Goal: Task Accomplishment & Management: Manage account settings

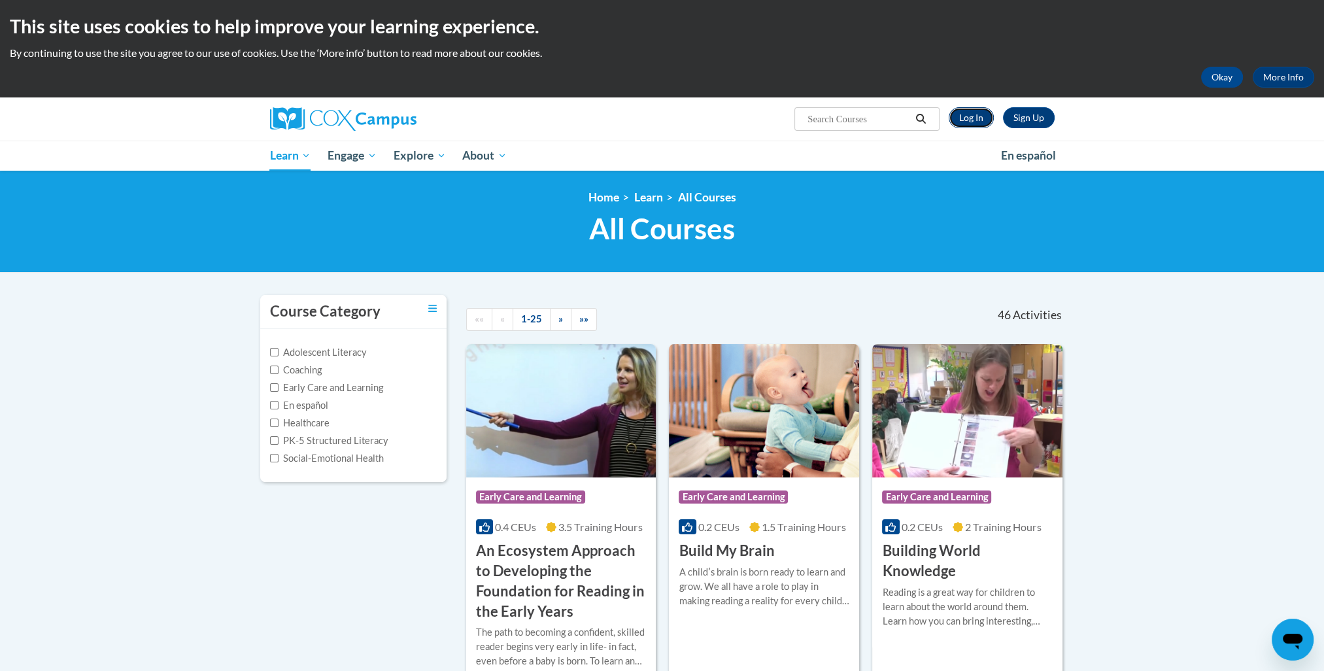
click at [965, 127] on link "Log In" at bounding box center [971, 117] width 45 height 21
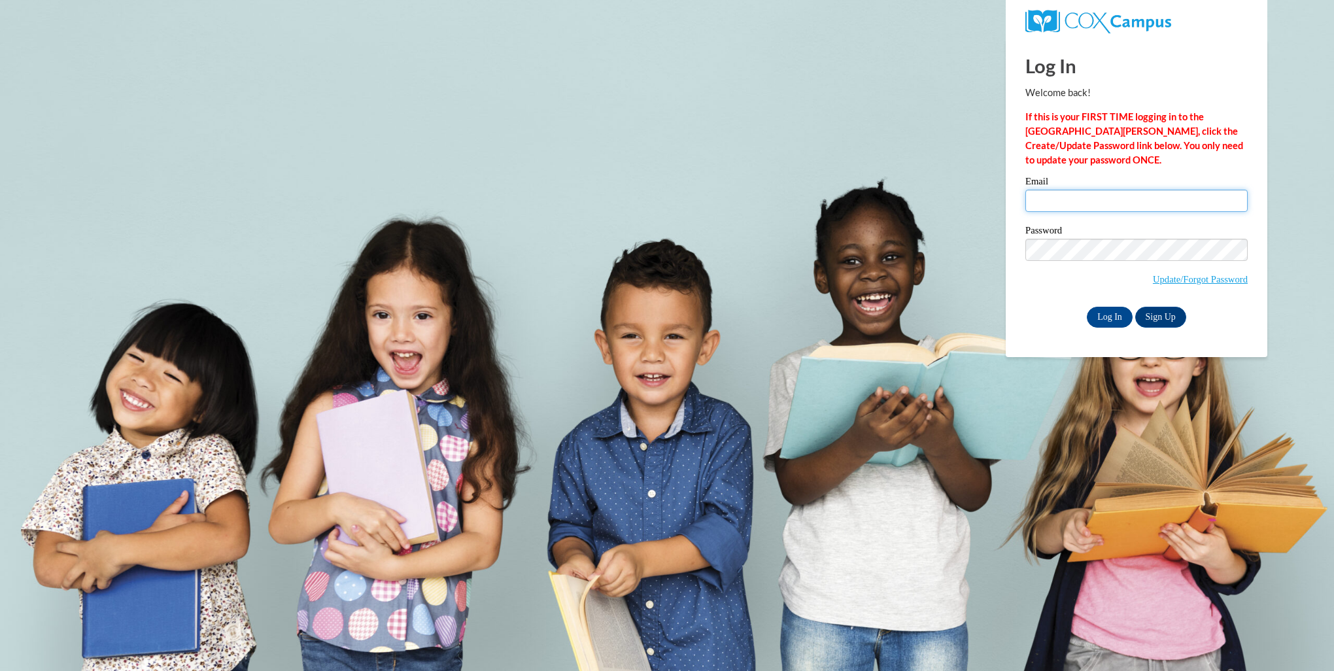
click at [1063, 202] on input "Email" at bounding box center [1137, 201] width 222 height 22
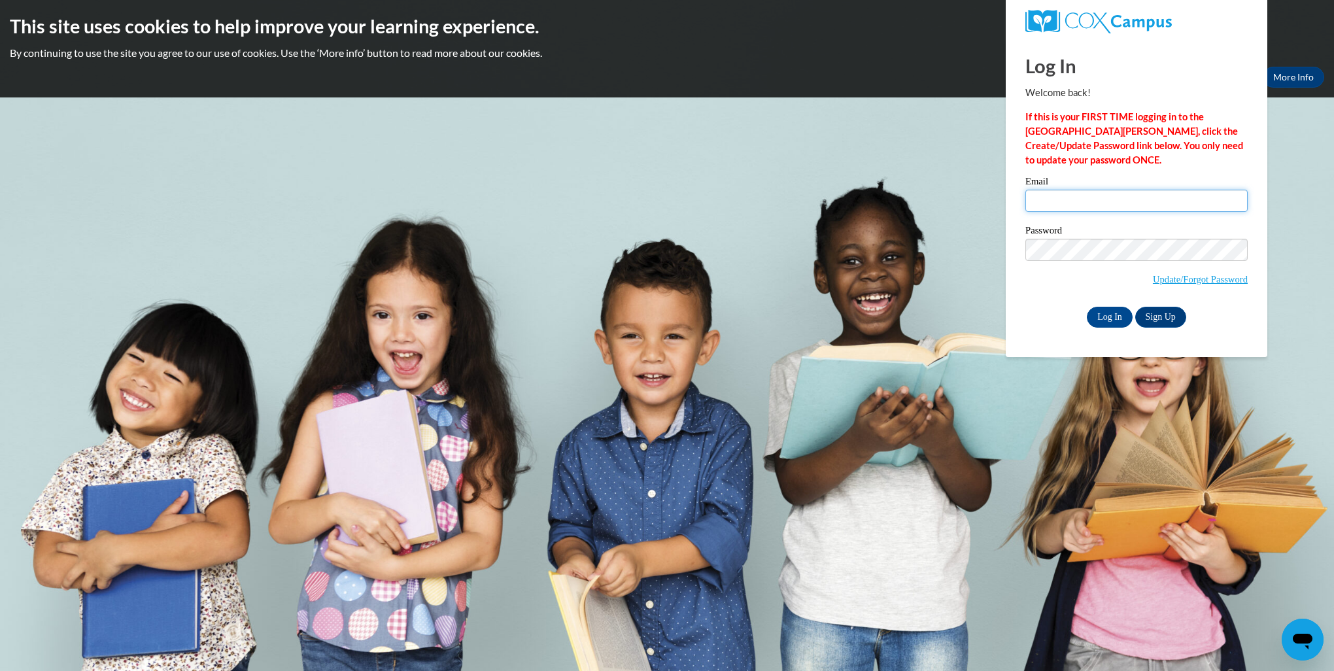
type input "along250@ivytech.edu"
click at [1093, 319] on input "Log In" at bounding box center [1110, 317] width 46 height 21
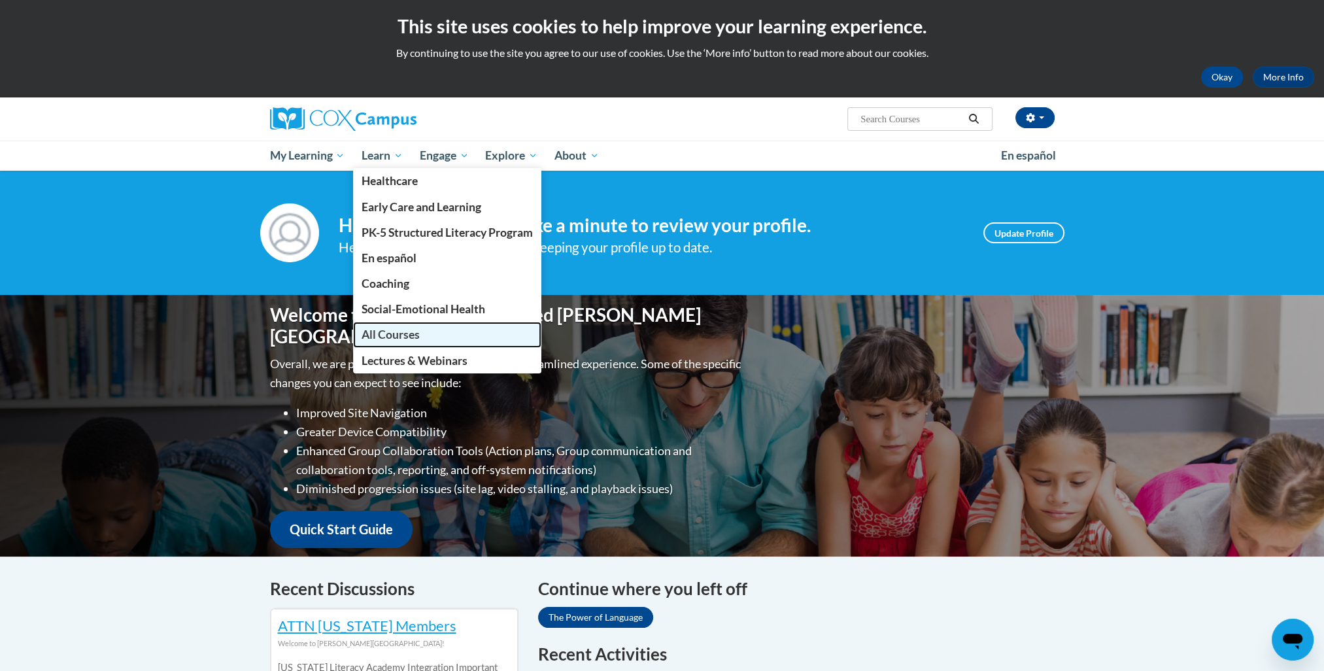
click at [413, 333] on span "All Courses" at bounding box center [391, 335] width 58 height 14
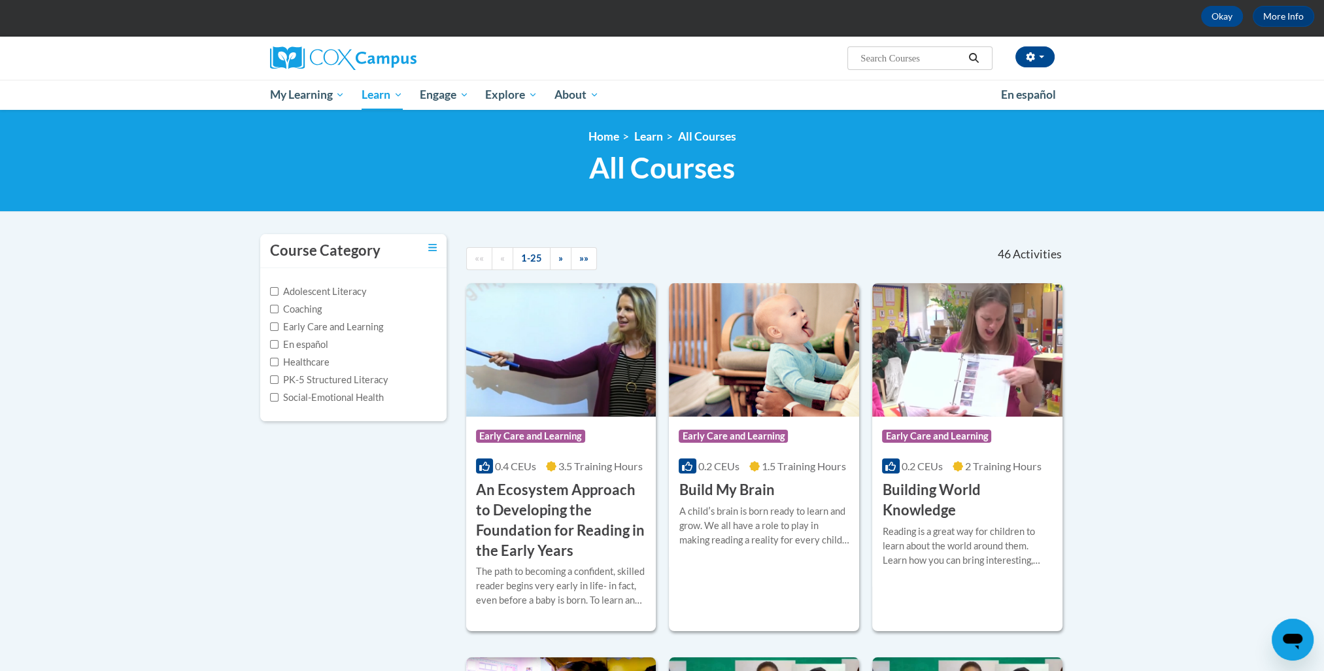
scroll to position [65, 0]
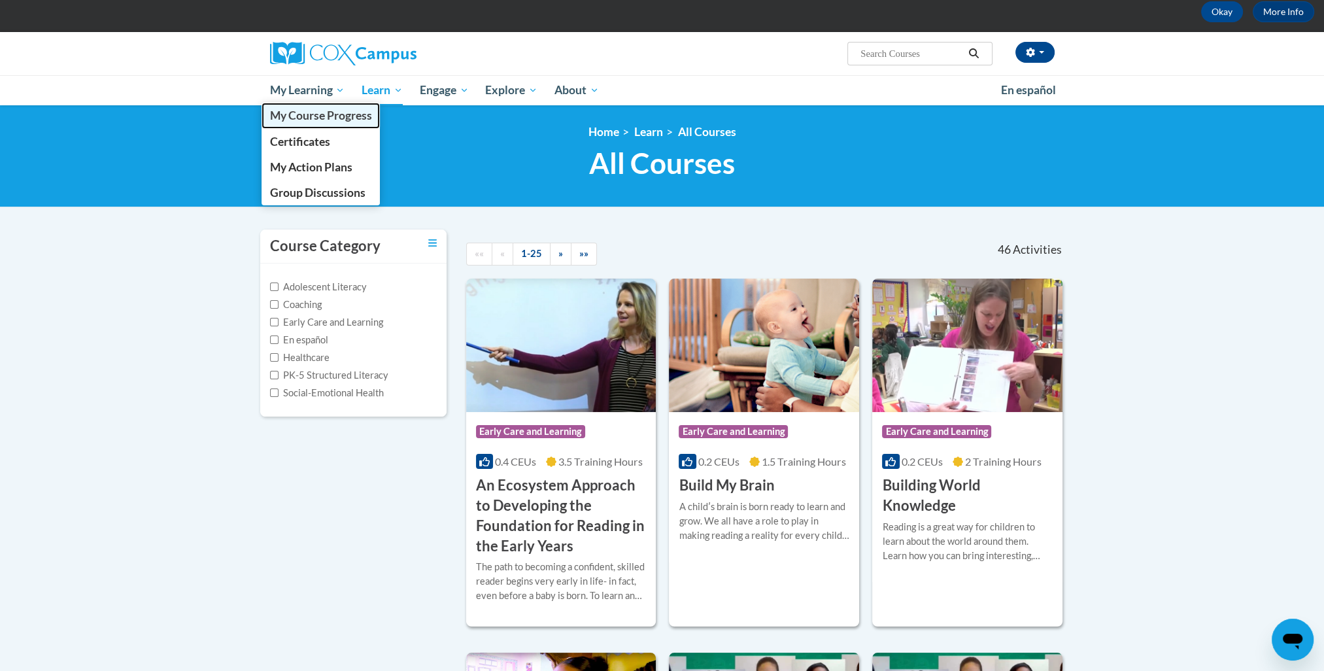
click at [309, 126] on link "My Course Progress" at bounding box center [321, 116] width 119 height 26
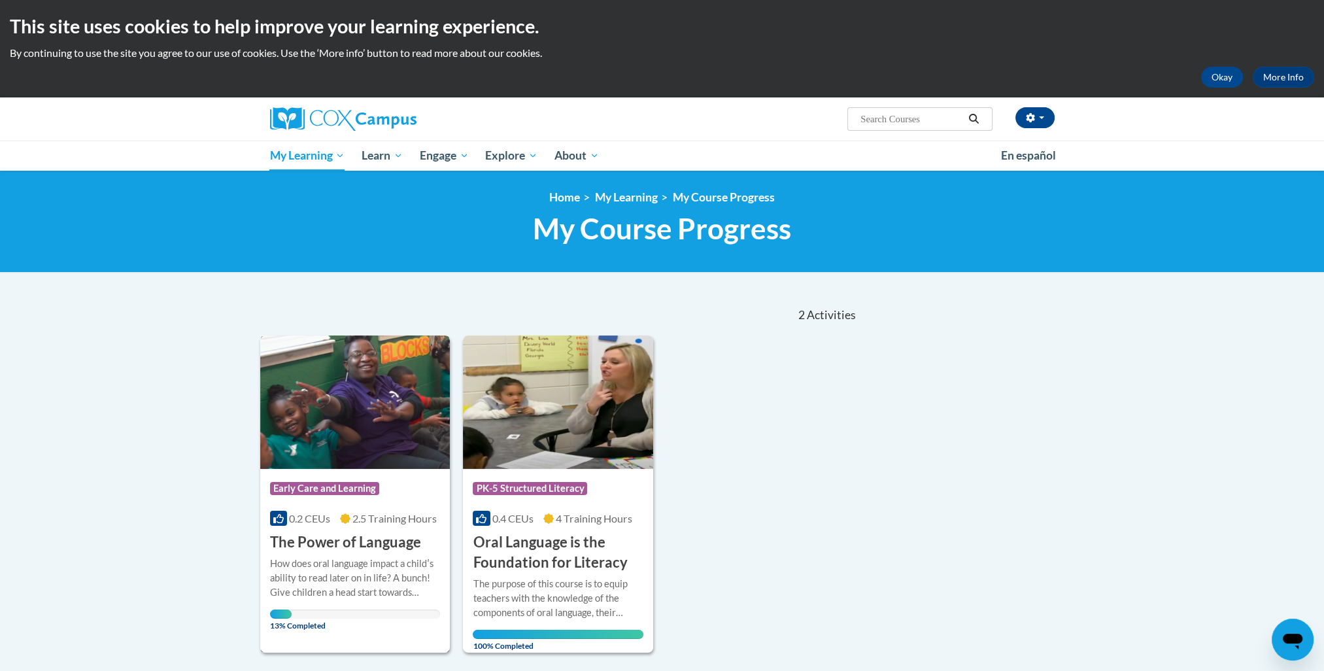
click at [334, 425] on img at bounding box center [355, 402] width 190 height 133
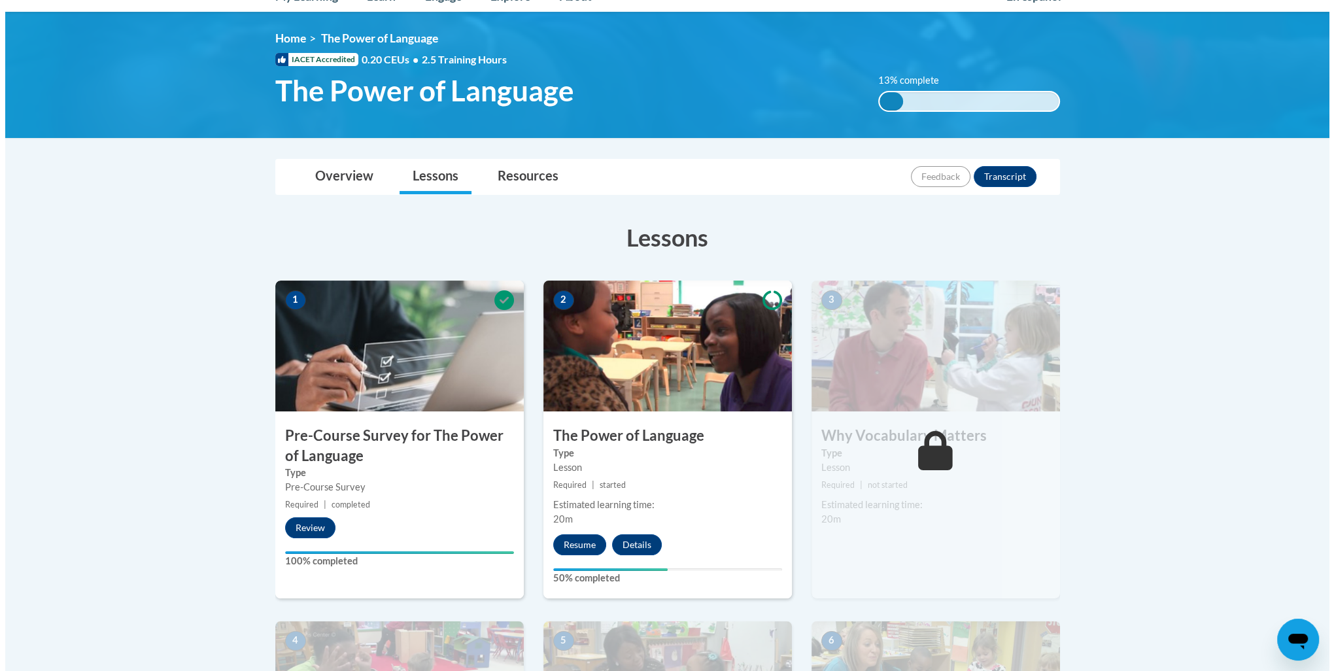
scroll to position [196, 0]
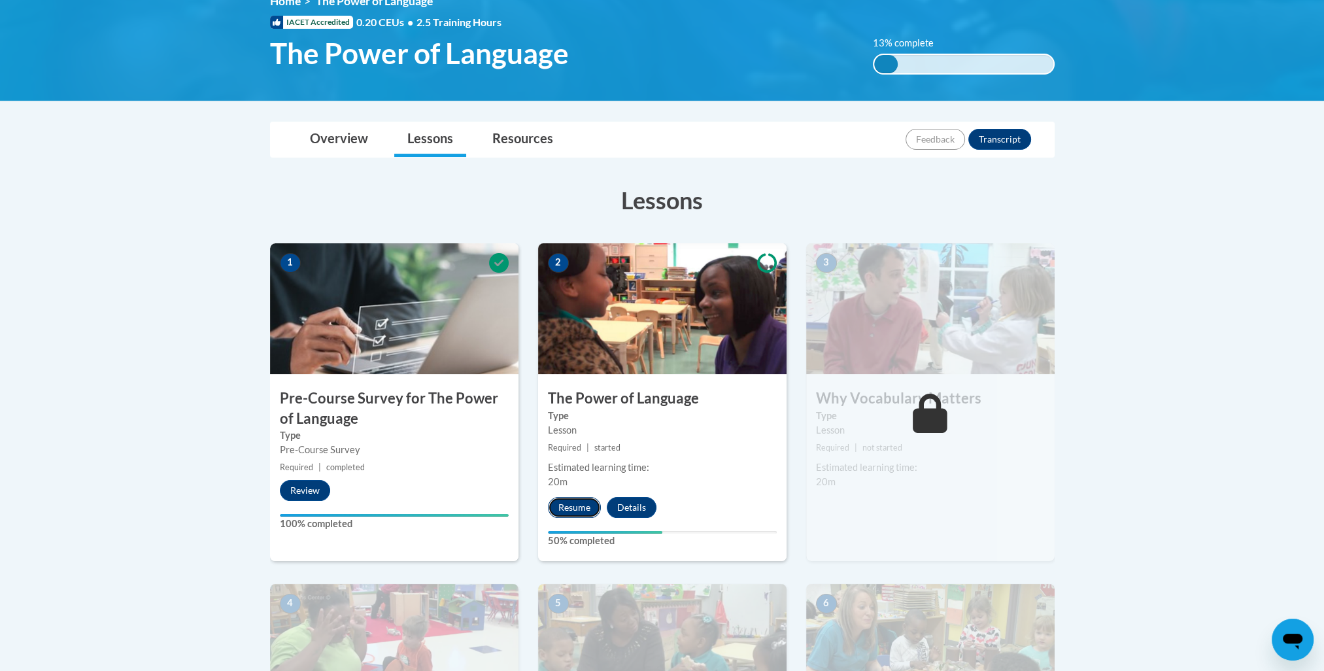
click at [584, 511] on button "Resume" at bounding box center [574, 507] width 53 height 21
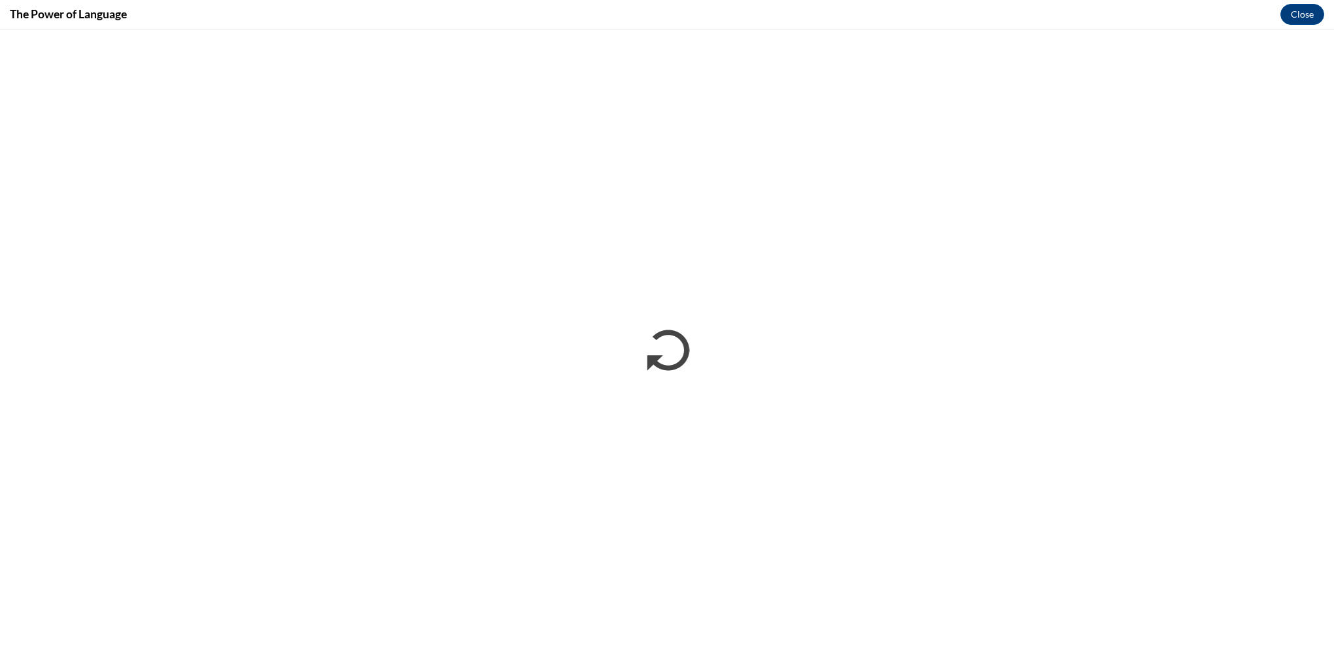
scroll to position [0, 0]
